Goal: Task Accomplishment & Management: Manage account settings

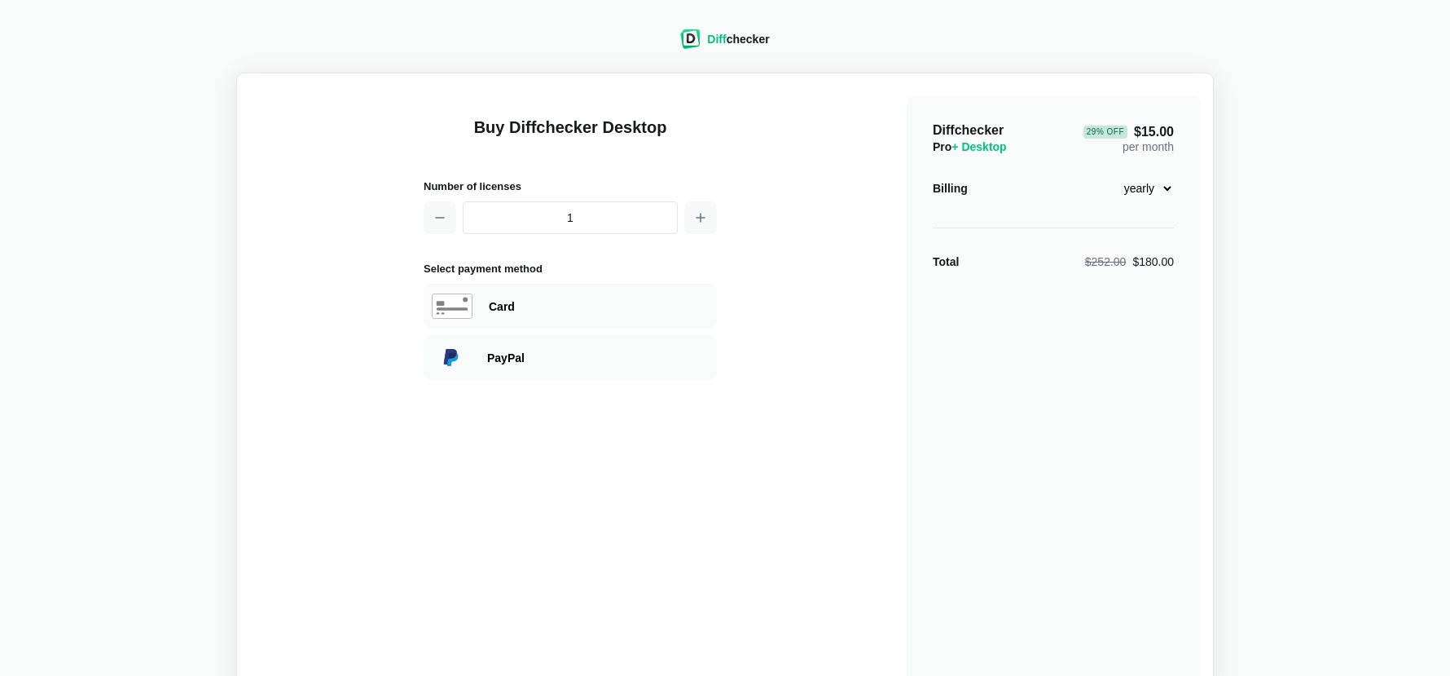
click at [727, 40] on div "Diff checker" at bounding box center [738, 39] width 62 height 16
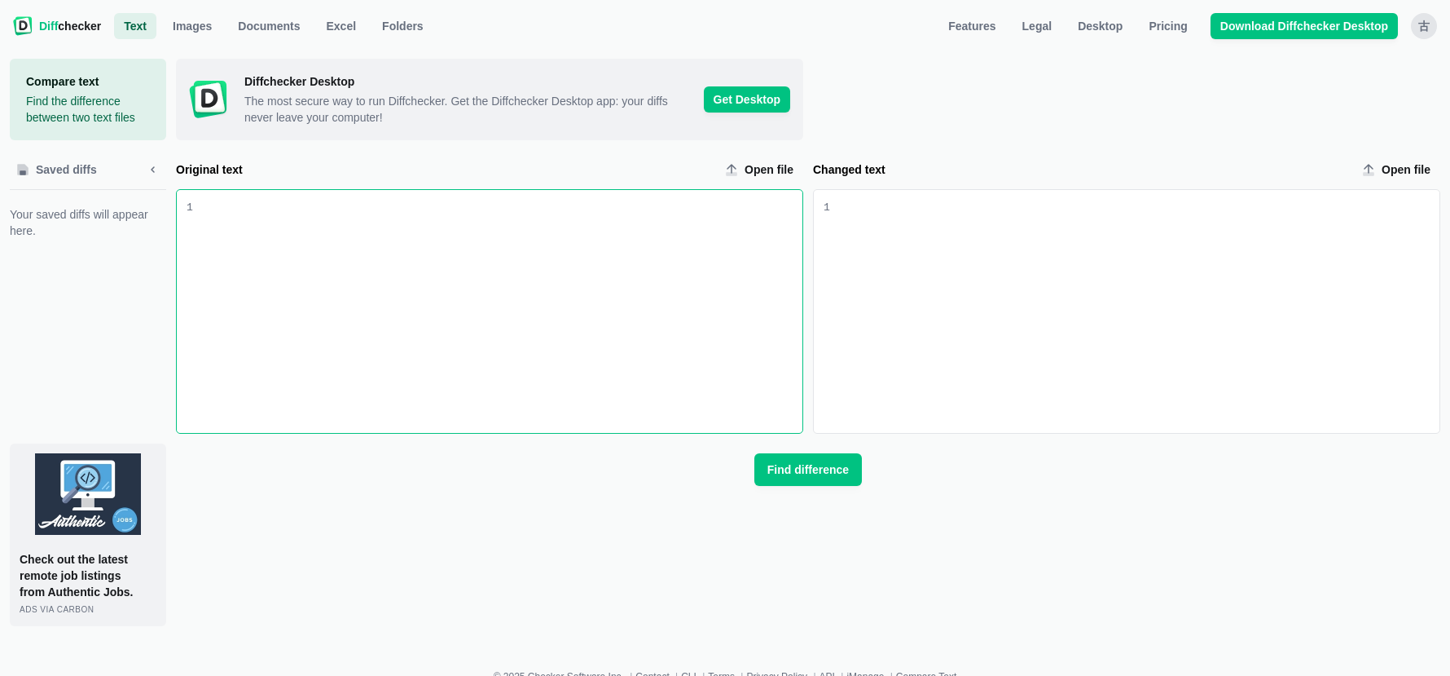
click at [1422, 26] on div "古" at bounding box center [1424, 26] width 26 height 26
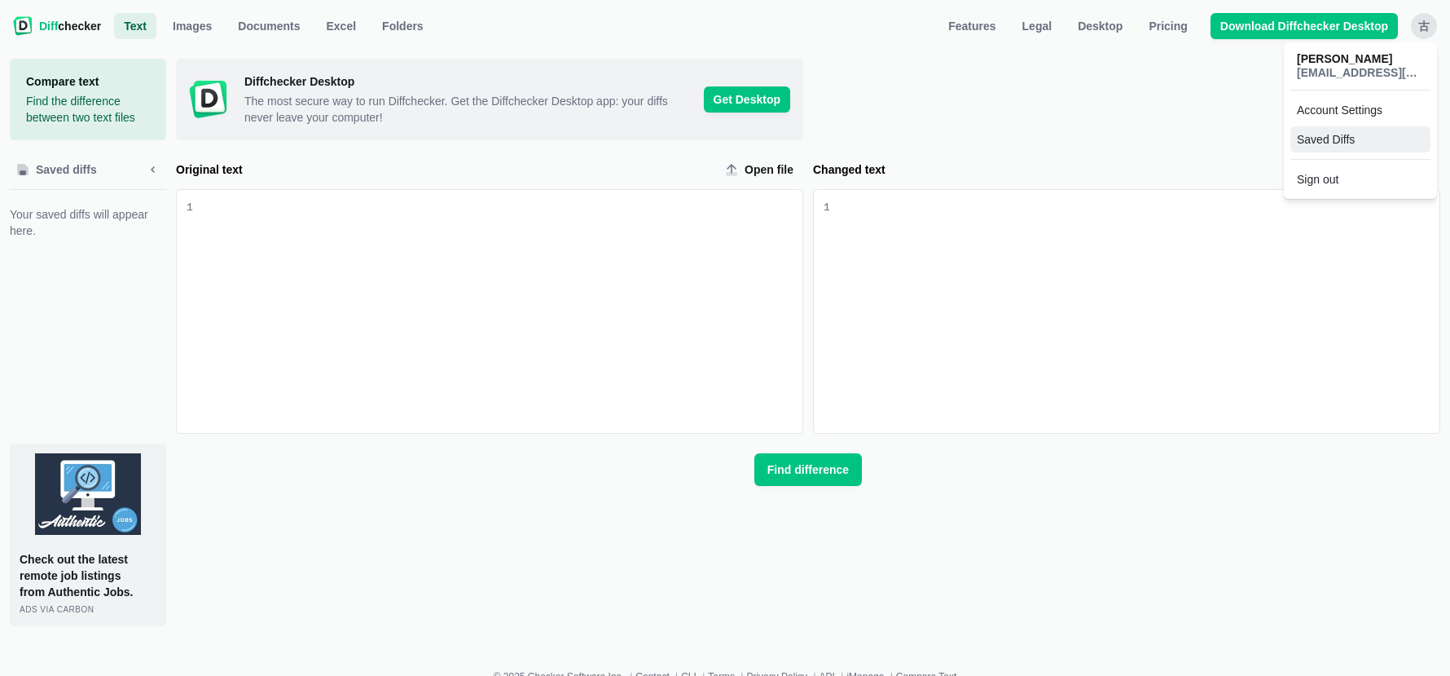
click at [1348, 137] on link "Saved Diffs" at bounding box center [1361, 139] width 140 height 26
click at [1421, 29] on div "古" at bounding box center [1424, 26] width 26 height 26
click at [1356, 71] on span "furukawa@tora.co.jp" at bounding box center [1360, 73] width 127 height 14
click at [1427, 24] on div "古" at bounding box center [1424, 26] width 26 height 26
click at [1324, 67] on span "furukawa@tora.co.jp" at bounding box center [1360, 73] width 127 height 14
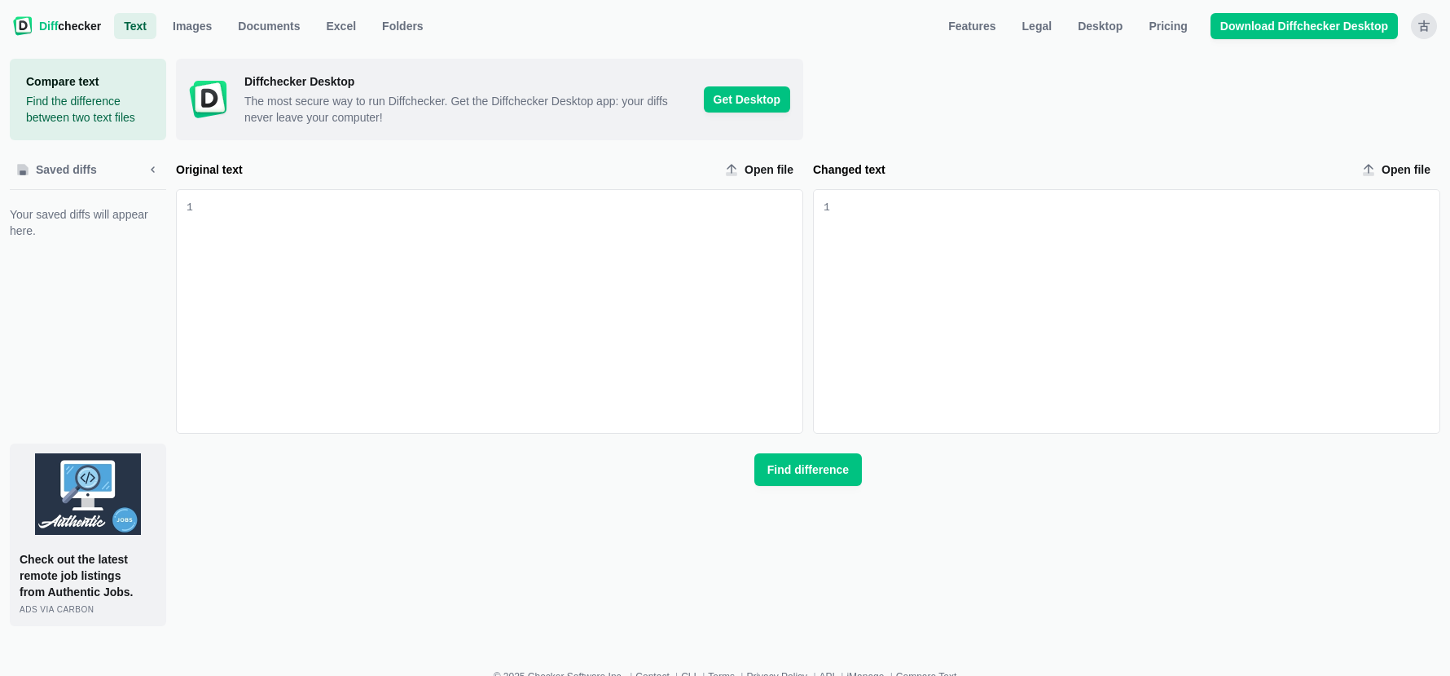
click at [1425, 19] on div "古" at bounding box center [1424, 26] width 26 height 26
click at [1331, 110] on link "Account Settings" at bounding box center [1361, 110] width 140 height 26
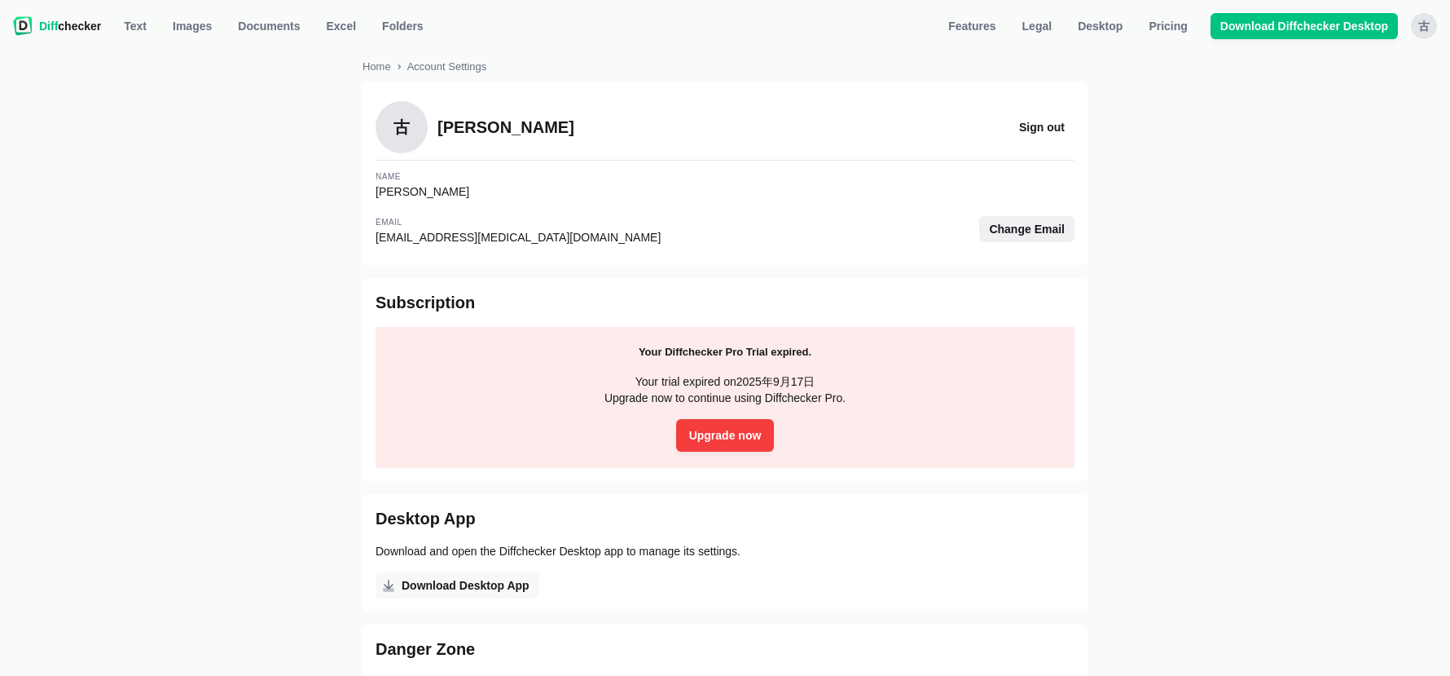
click at [1031, 229] on span "Change Email" at bounding box center [1027, 229] width 82 height 16
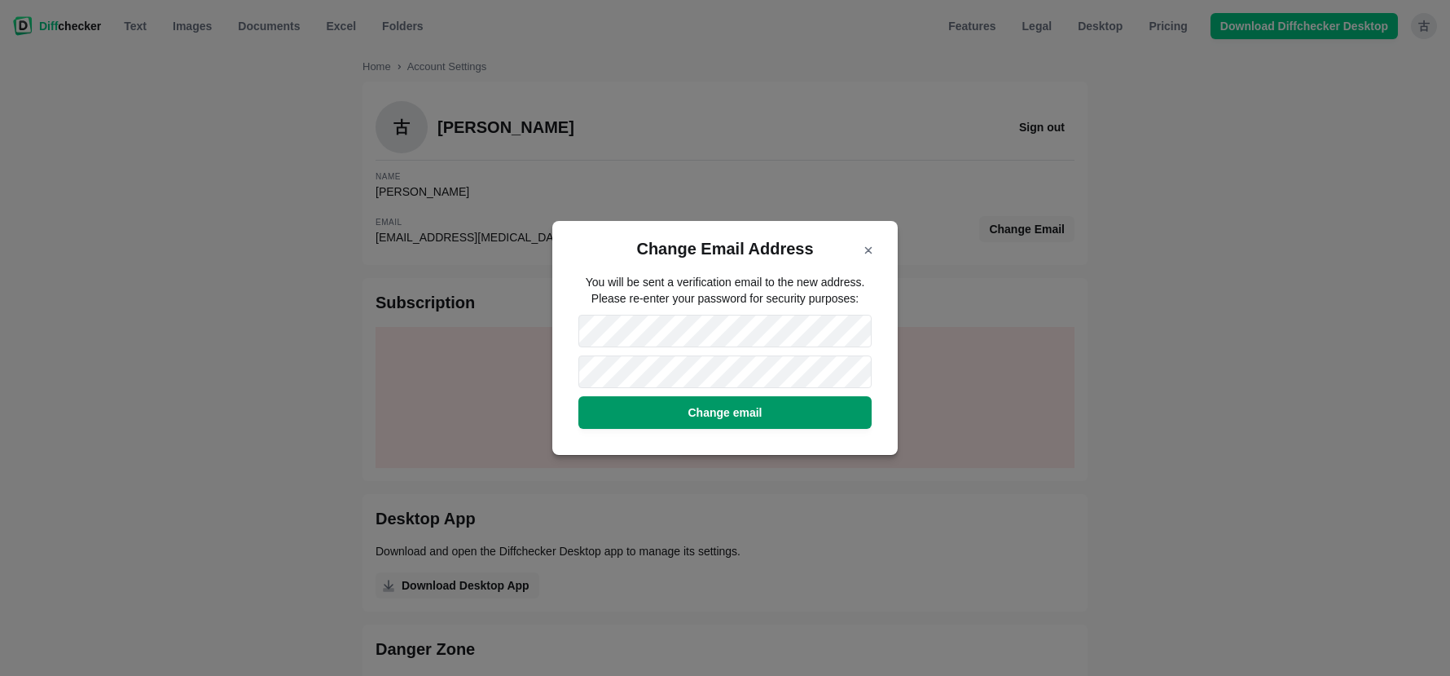
click at [720, 415] on span "Change email" at bounding box center [724, 412] width 81 height 16
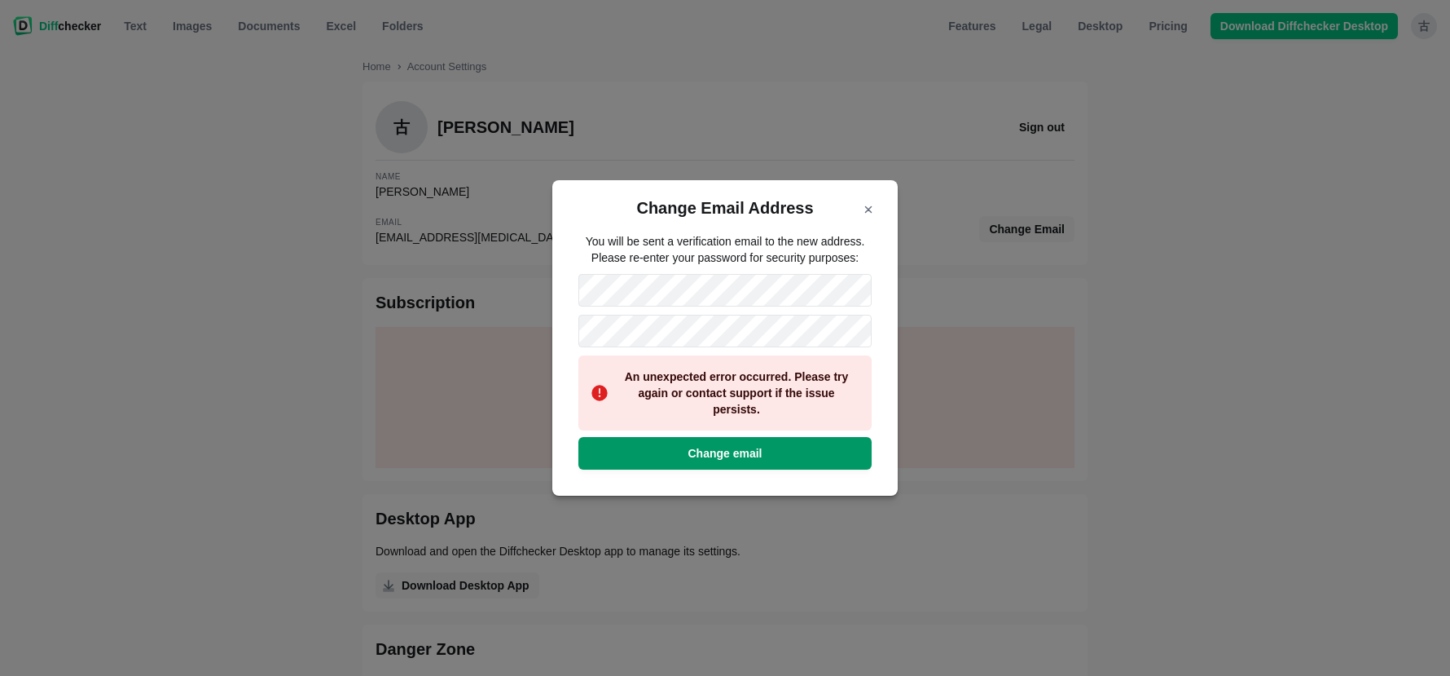
click at [728, 455] on span "Change email" at bounding box center [724, 453] width 81 height 16
click at [867, 210] on icon "Close modal" at bounding box center [868, 209] width 6 height 6
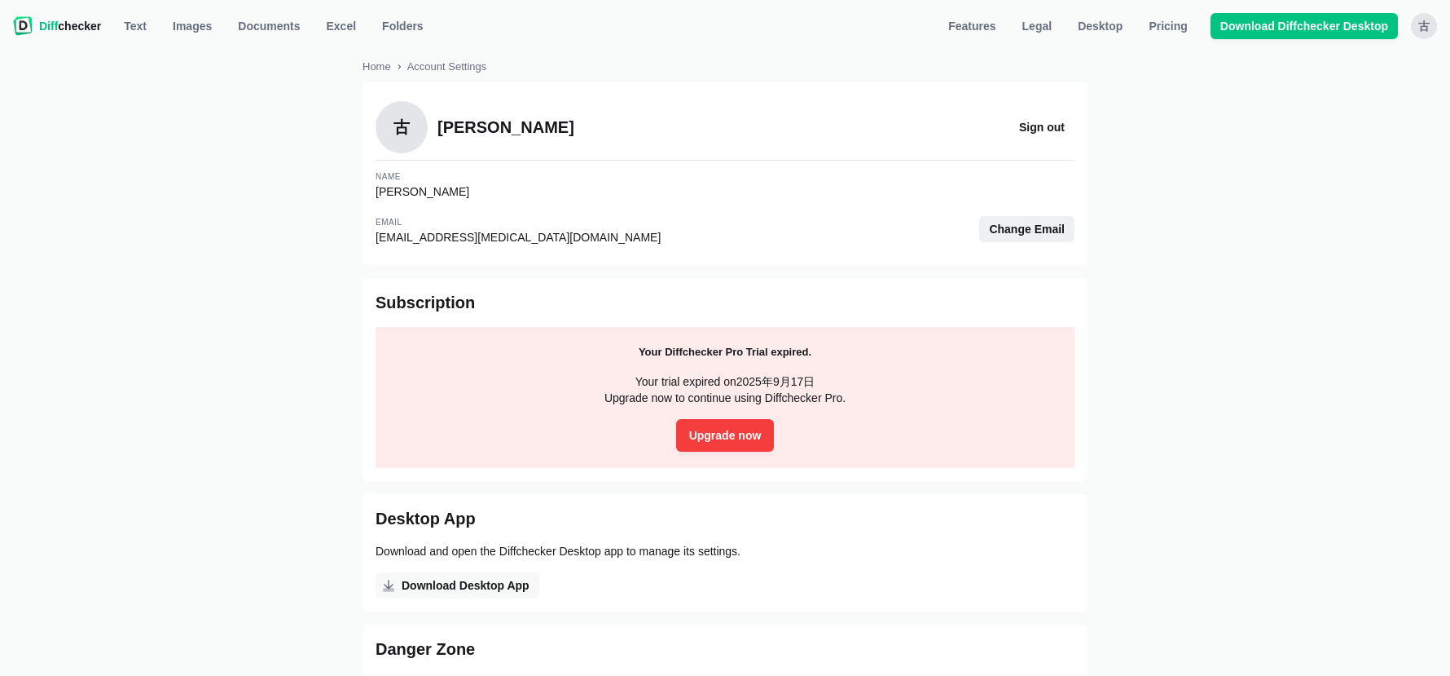
click at [1044, 229] on span "Change Email" at bounding box center [1027, 229] width 82 height 16
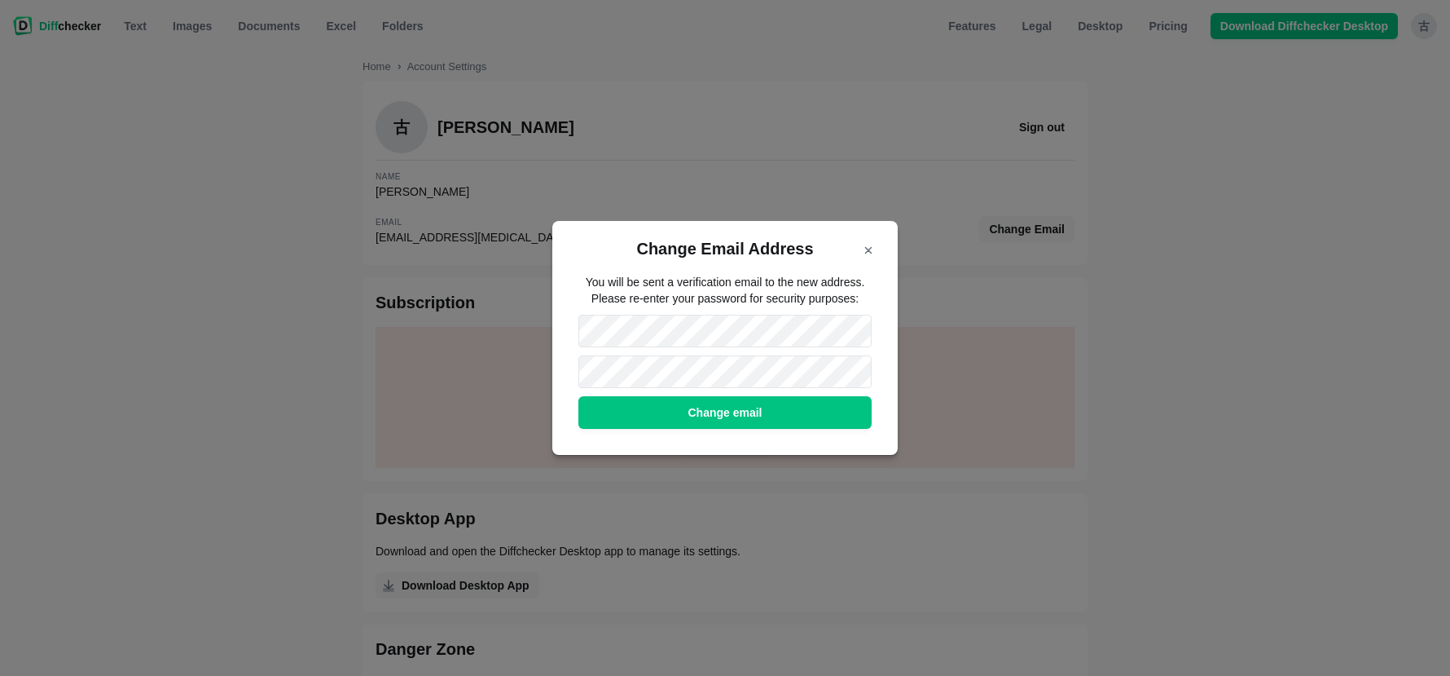
click at [1110, 332] on div "Change Email Address You will be sent a verification email to the new address. …" at bounding box center [725, 338] width 1450 height 676
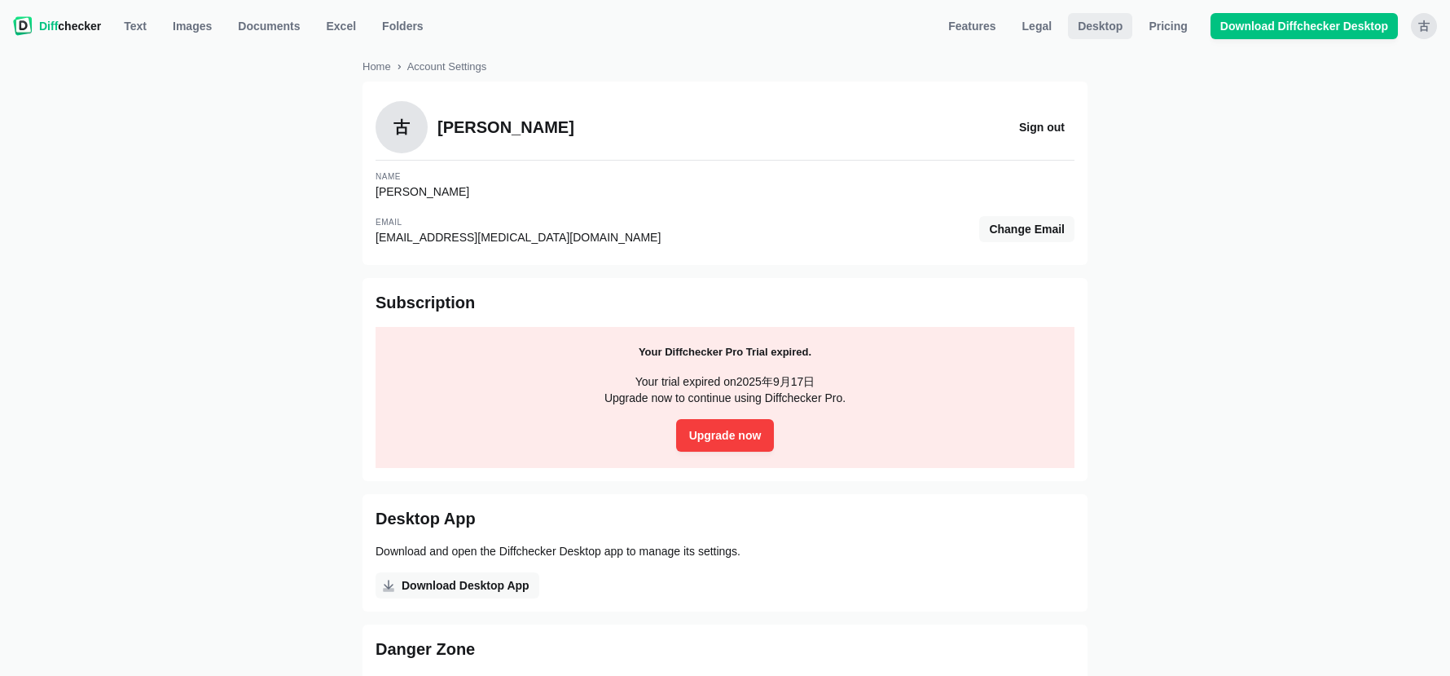
click at [1088, 24] on span "Desktop" at bounding box center [1100, 26] width 51 height 16
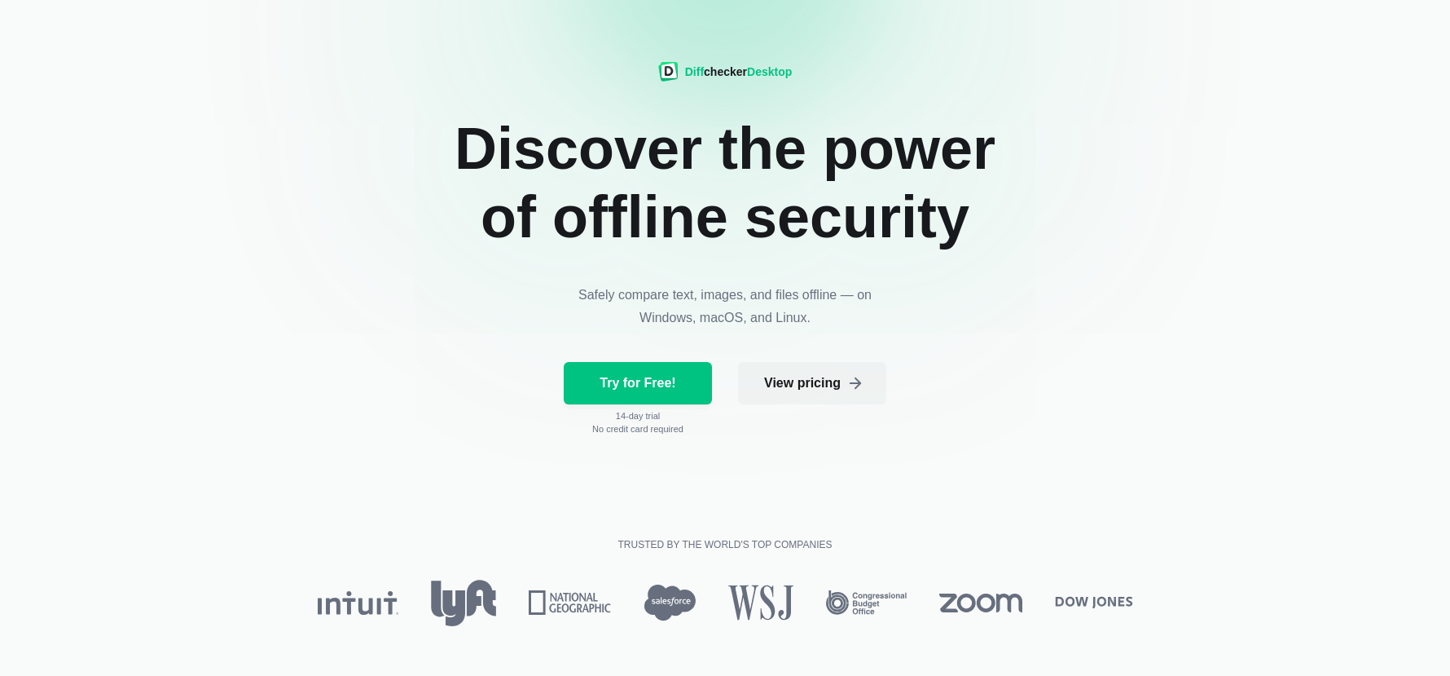
scroll to position [86, 0]
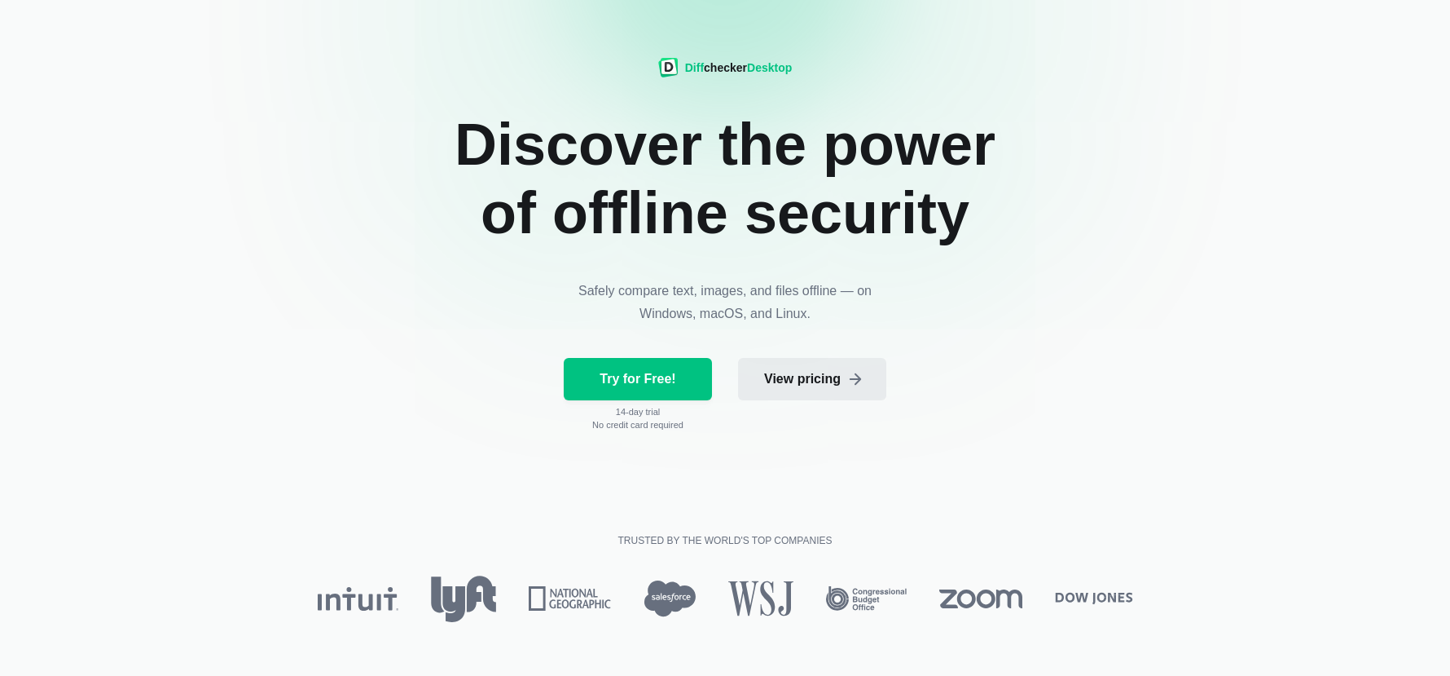
click at [824, 380] on span "View pricing" at bounding box center [802, 379] width 83 height 16
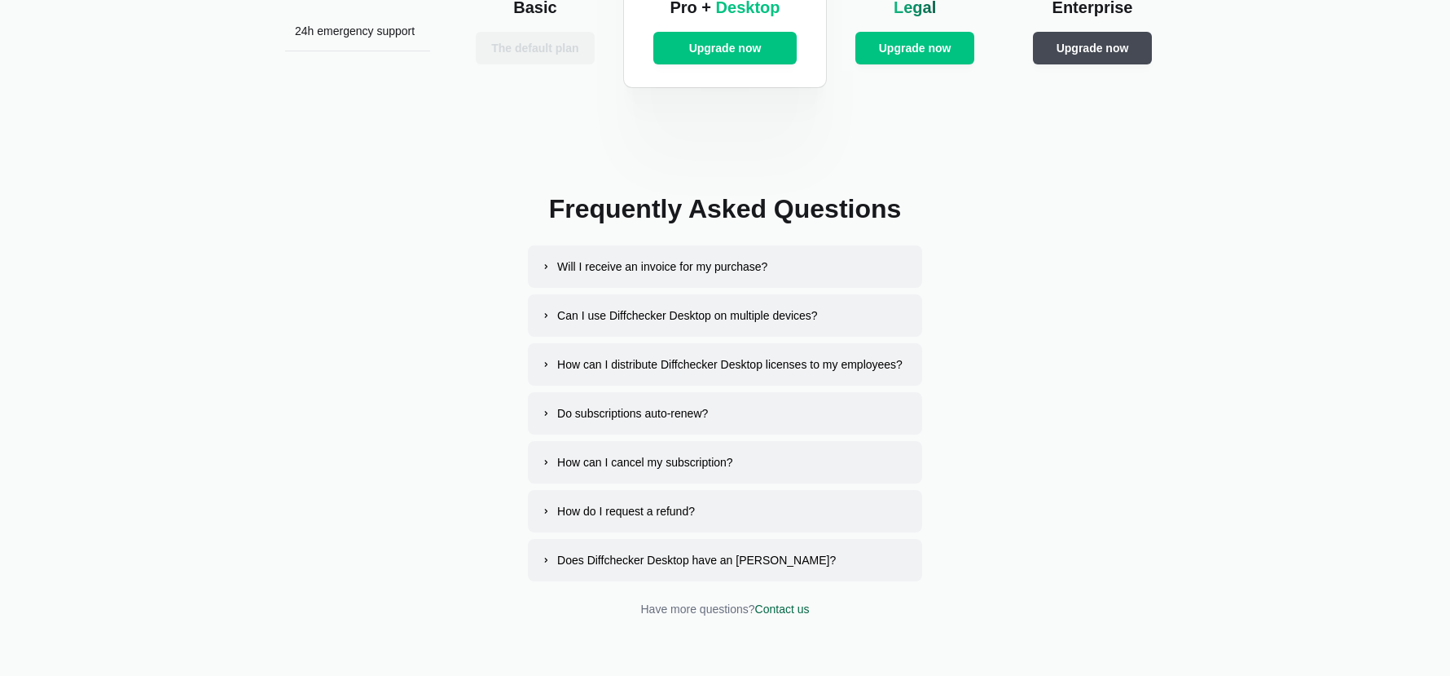
scroll to position [2989, 0]
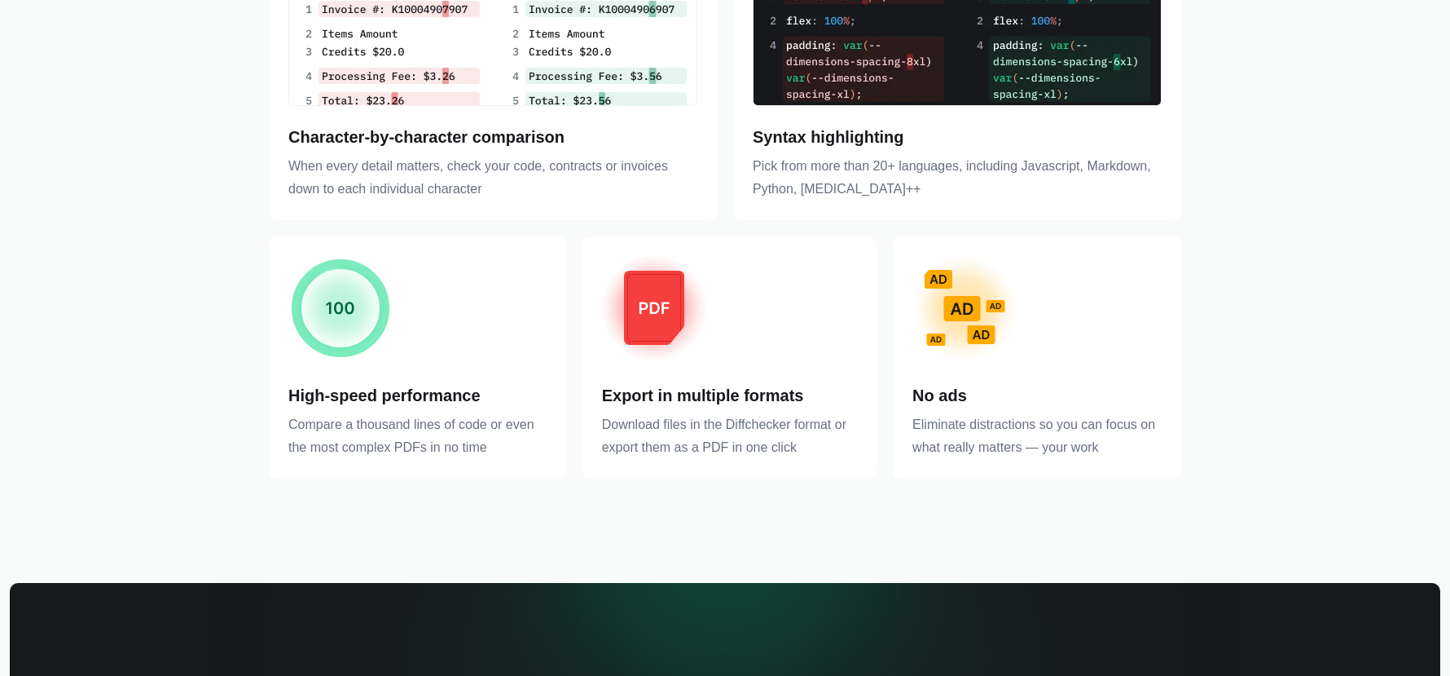
scroll to position [4438, 0]
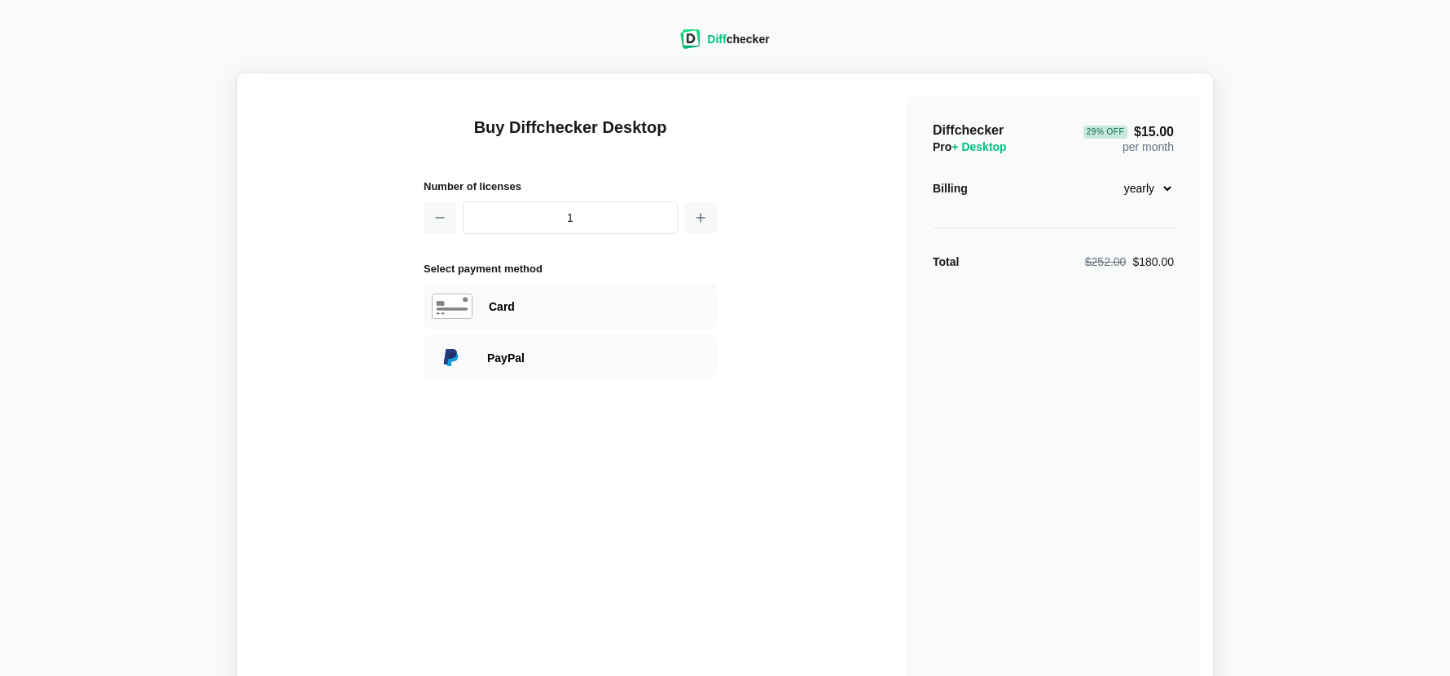
click at [1169, 187] on select "monthly yearly" at bounding box center [1139, 188] width 70 height 28
